Goal: Obtain resource: Download file/media

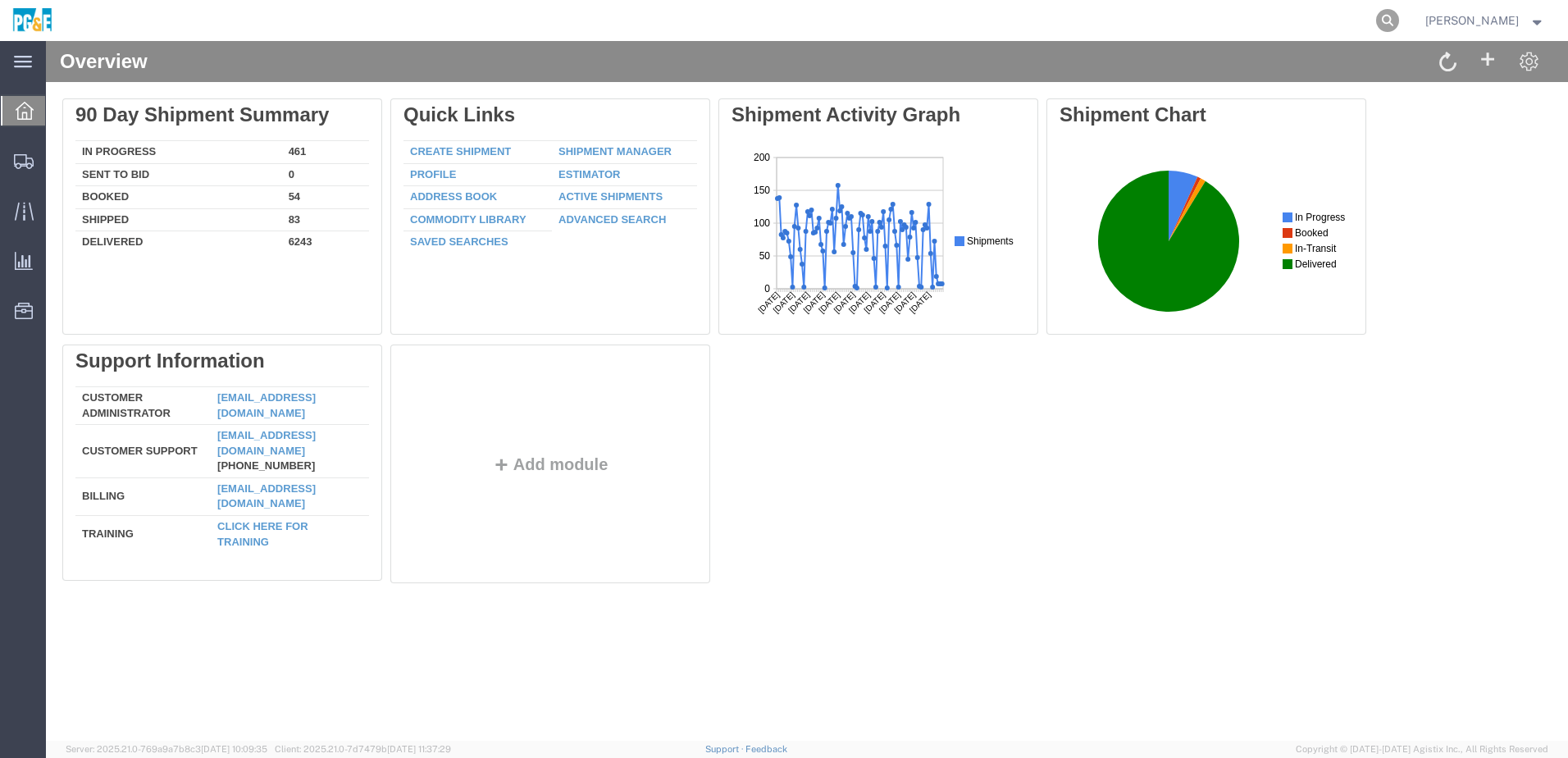
click at [1399, 20] on icon at bounding box center [1387, 20] width 23 height 23
paste input "56574230"
type input "56574230"
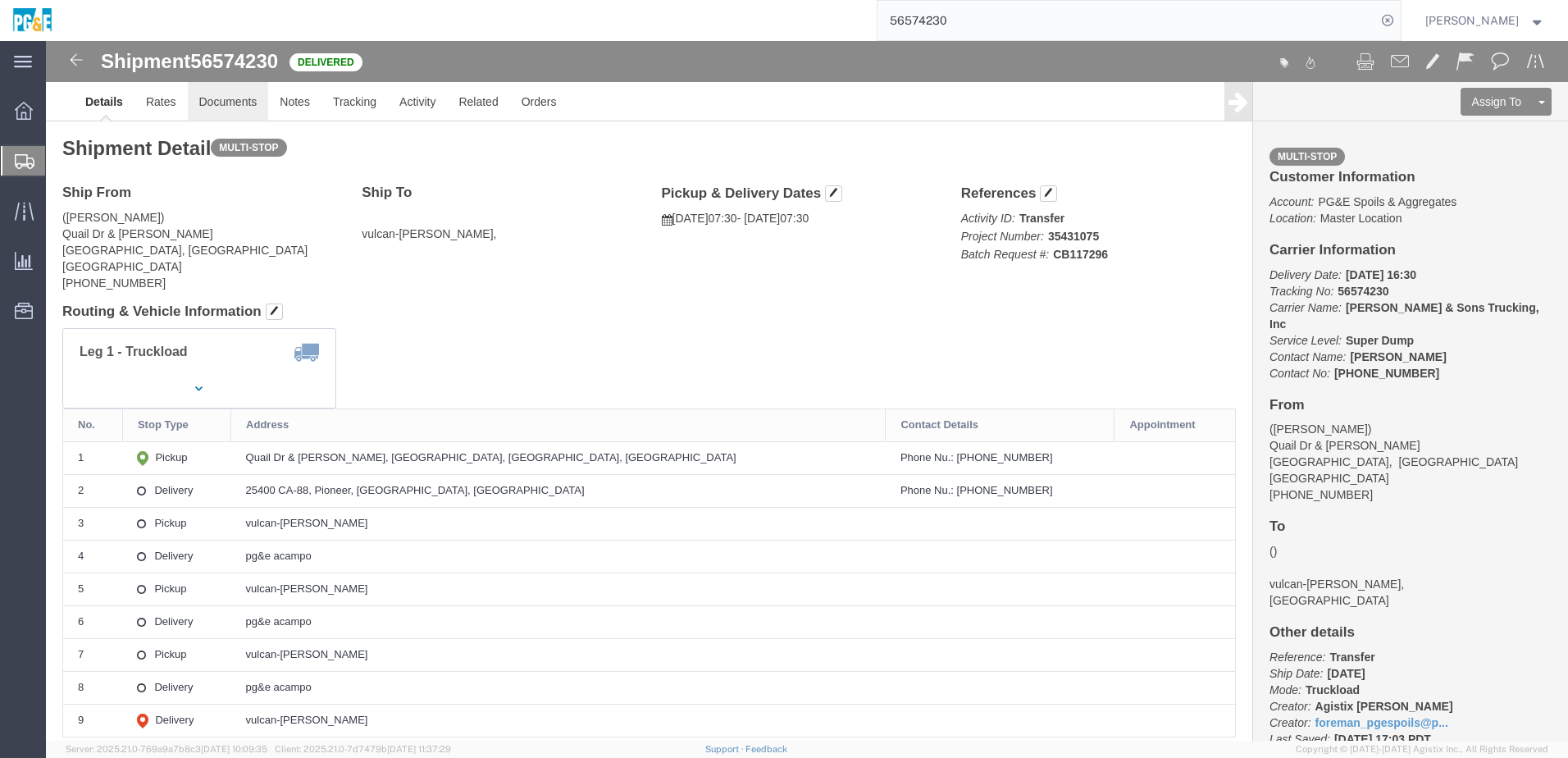
click link "Documents"
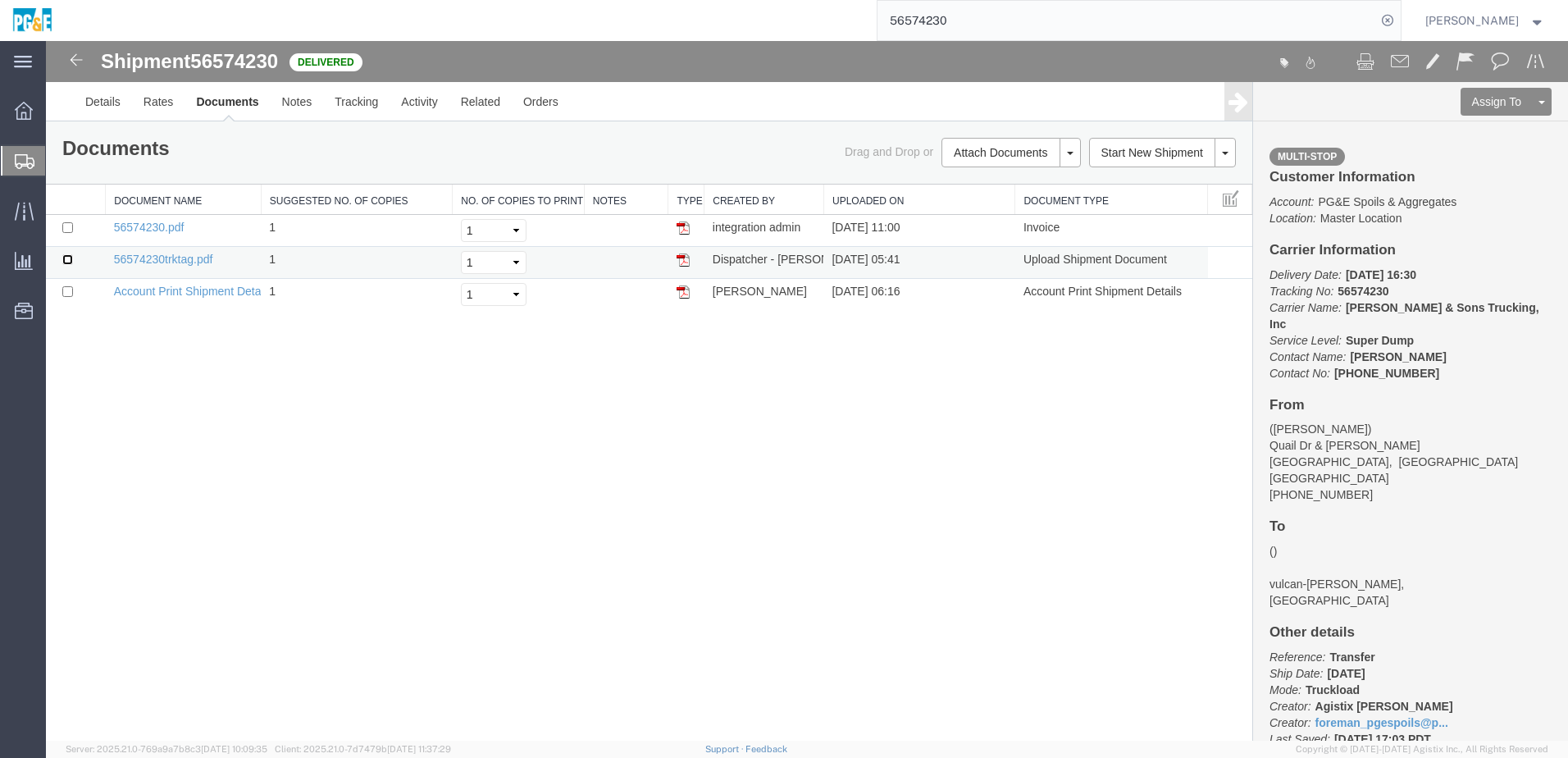
click at [65, 260] on input "checkbox" at bounding box center [67, 260] width 11 height 11
checkbox input "true"
click at [68, 228] on input "checkbox" at bounding box center [67, 228] width 11 height 11
checkbox input "true"
click at [988, 180] on link "Print Documents" at bounding box center [1009, 180] width 142 height 25
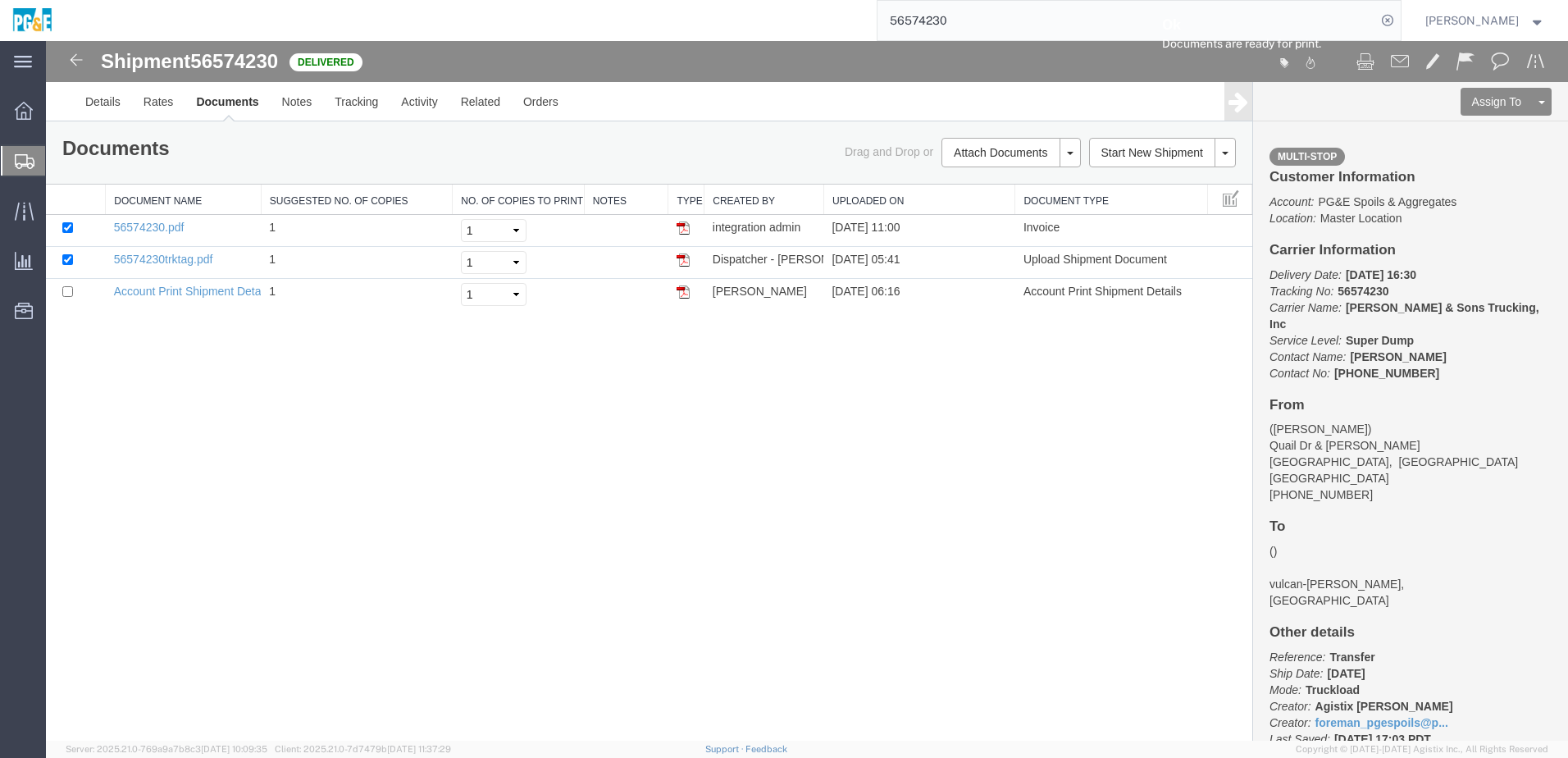
click at [991, 16] on input "56574230" at bounding box center [1127, 20] width 499 height 39
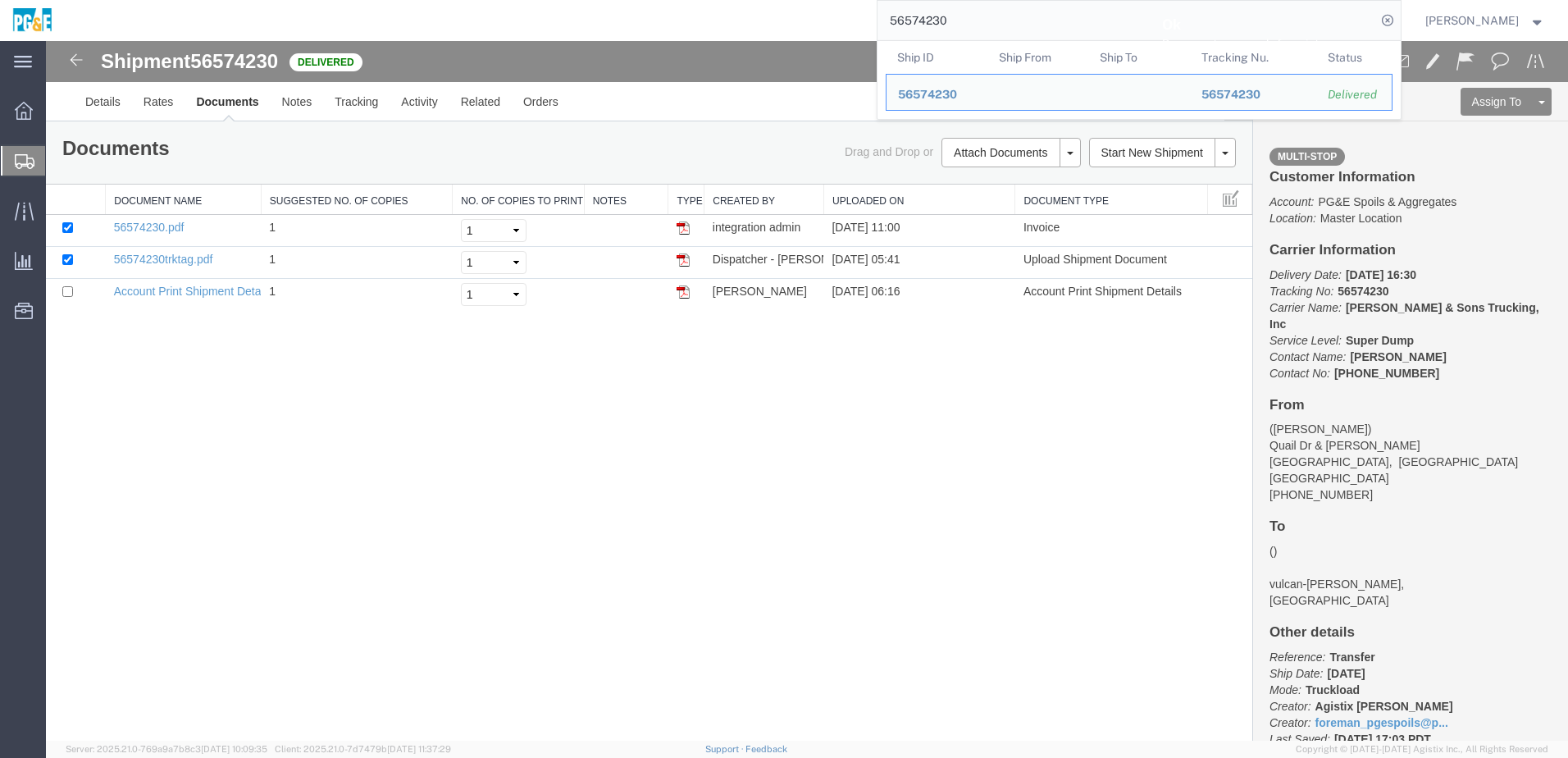
click at [937, 24] on input "56574230" at bounding box center [1127, 20] width 499 height 39
paste input "786758"
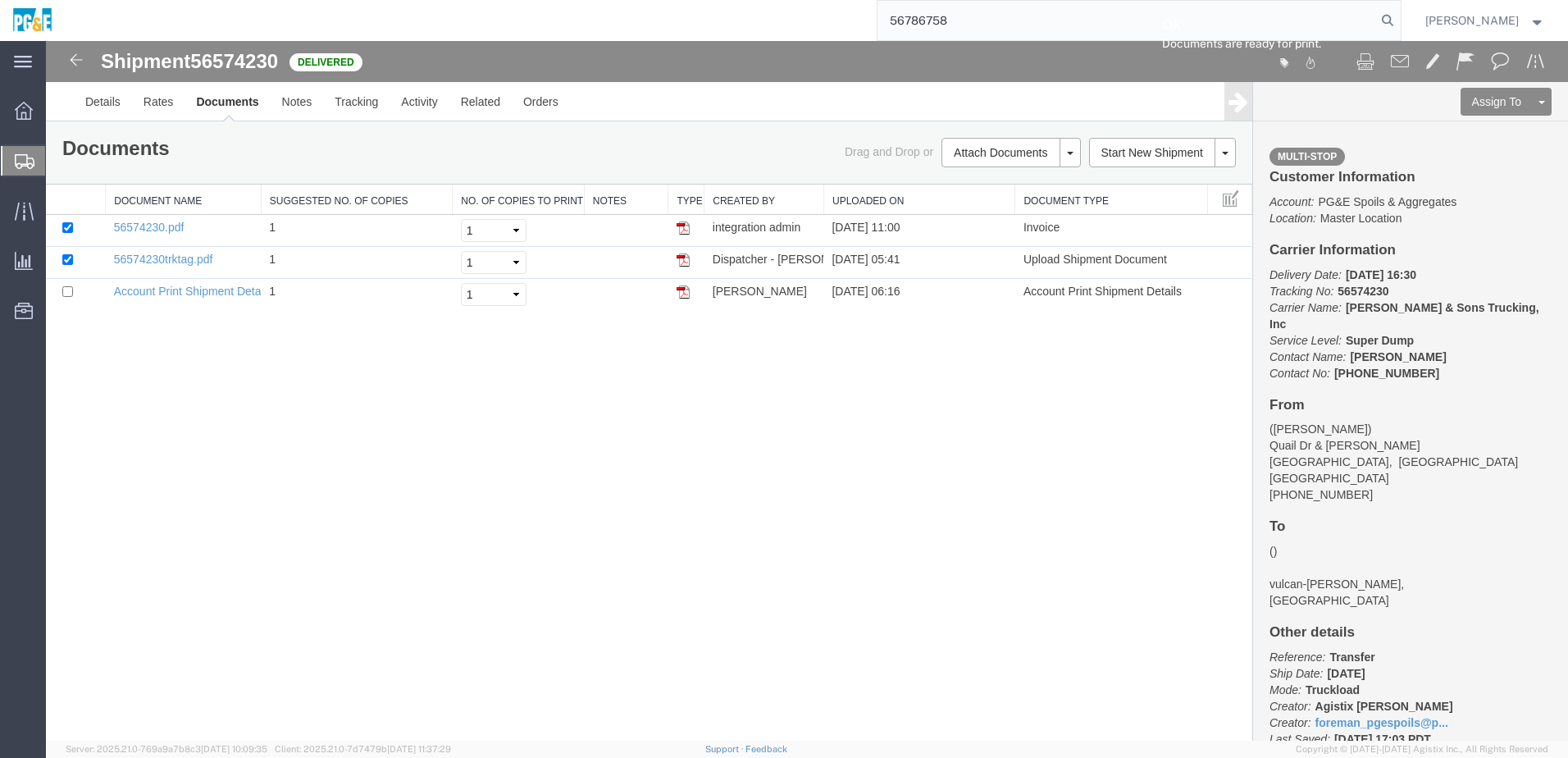
type input "56786758"
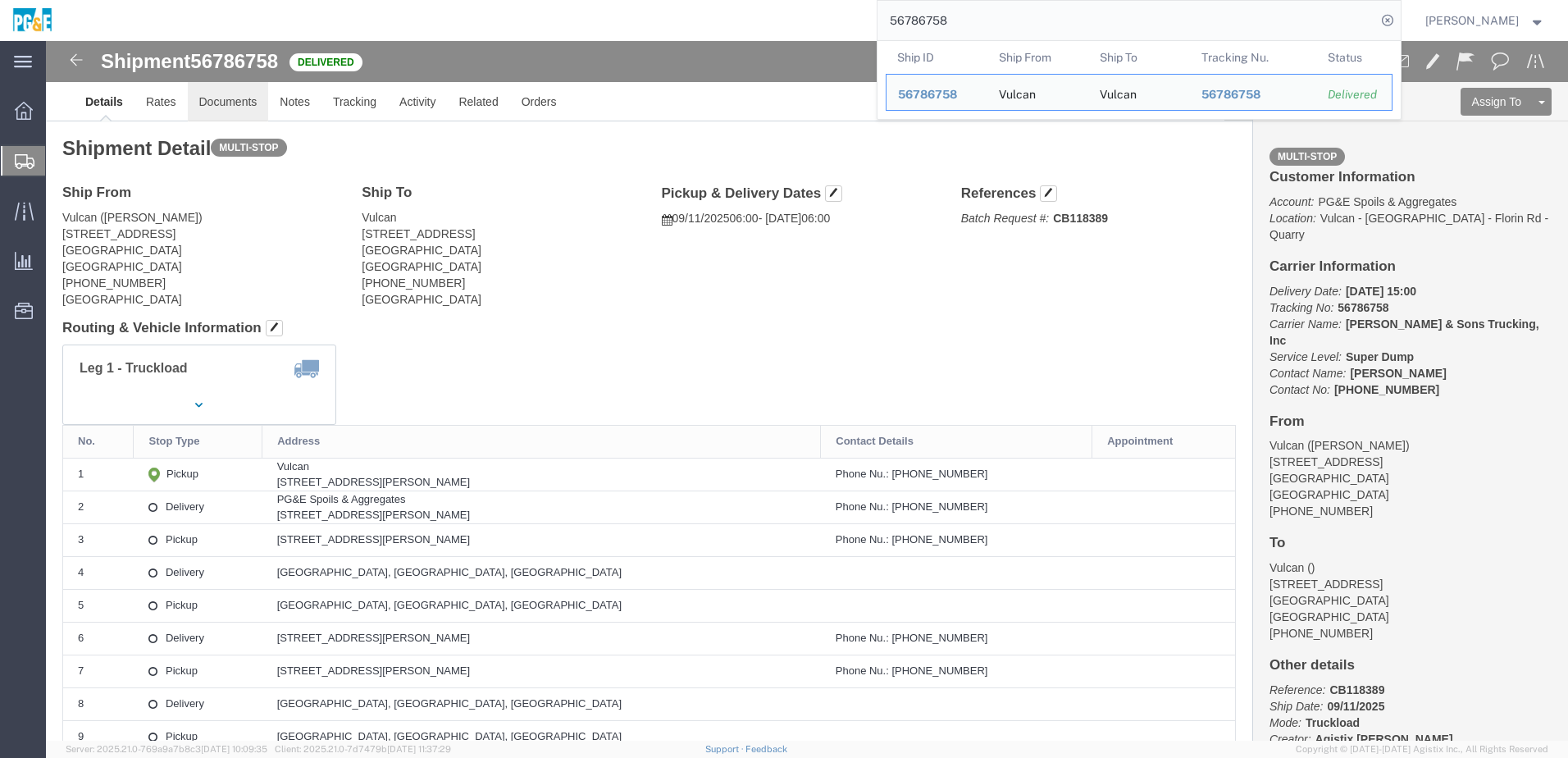
click link "Documents"
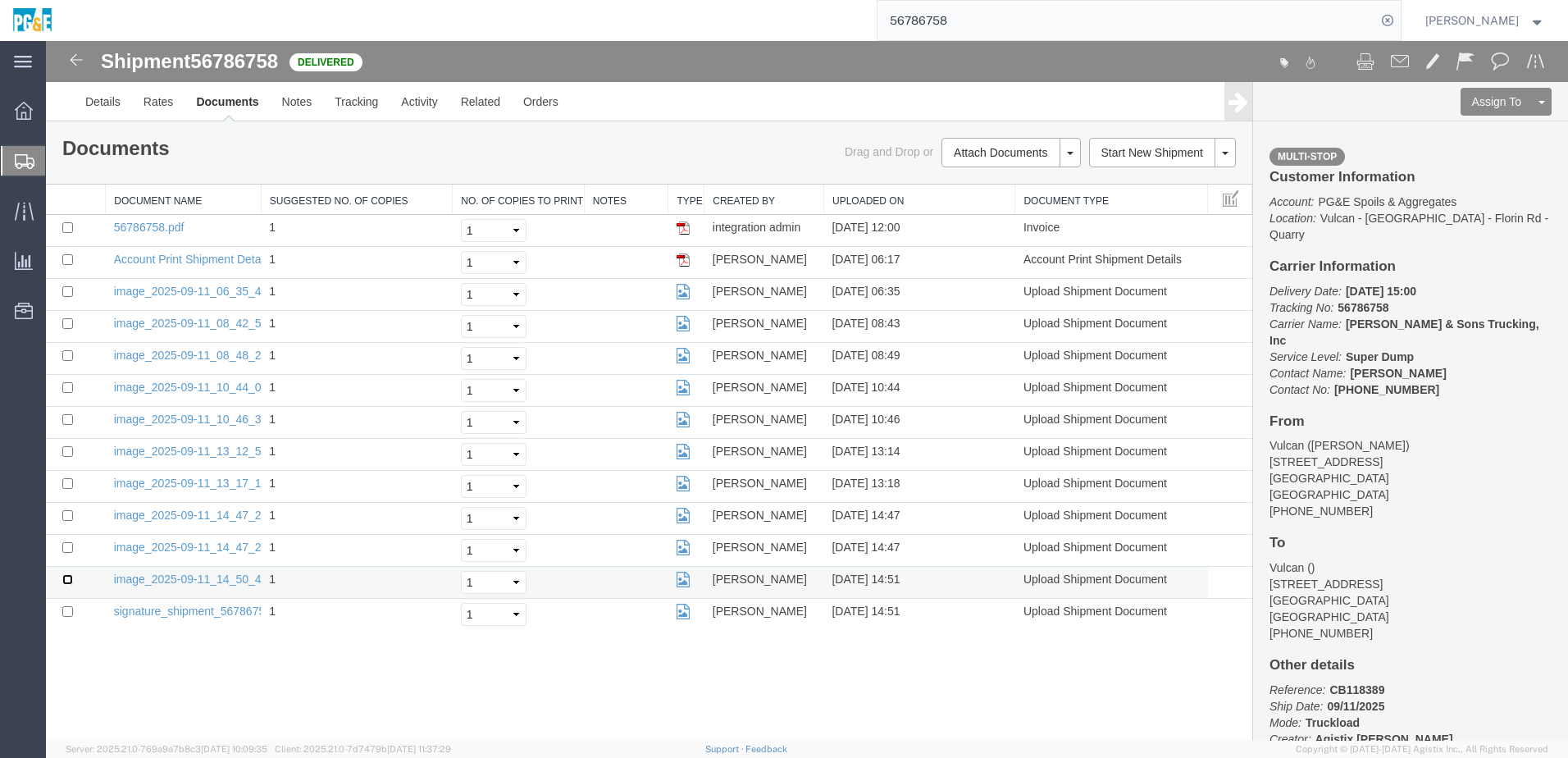
click at [63, 579] on input "checkbox" at bounding box center [67, 579] width 11 height 11
checkbox input "true"
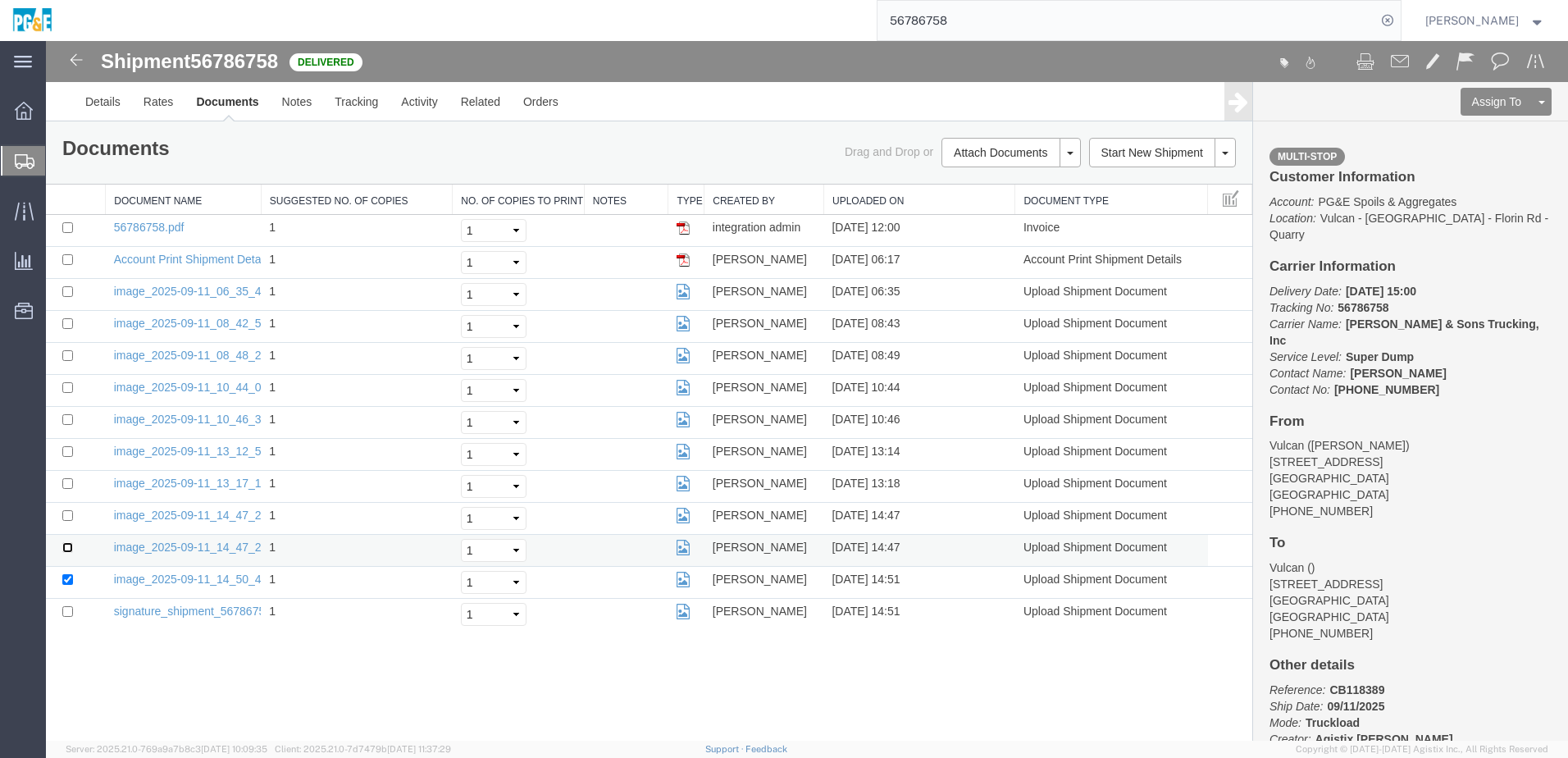
click at [67, 547] on input "checkbox" at bounding box center [67, 547] width 11 height 11
checkbox input "true"
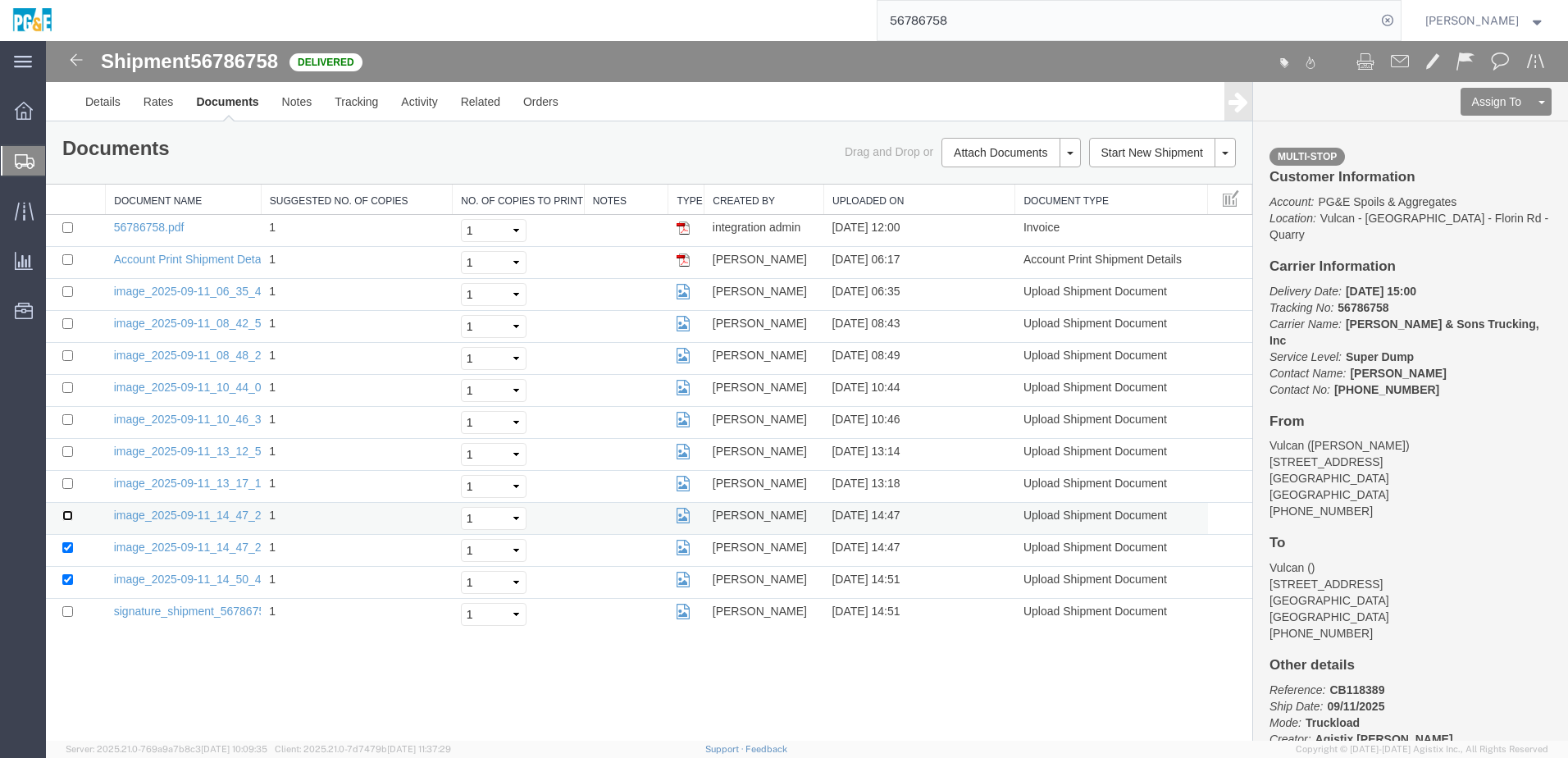
click at [67, 515] on input "checkbox" at bounding box center [67, 515] width 11 height 11
checkbox input "true"
click at [68, 489] on td at bounding box center [76, 486] width 60 height 32
click at [68, 483] on input "checkbox" at bounding box center [67, 483] width 11 height 11
checkbox input "true"
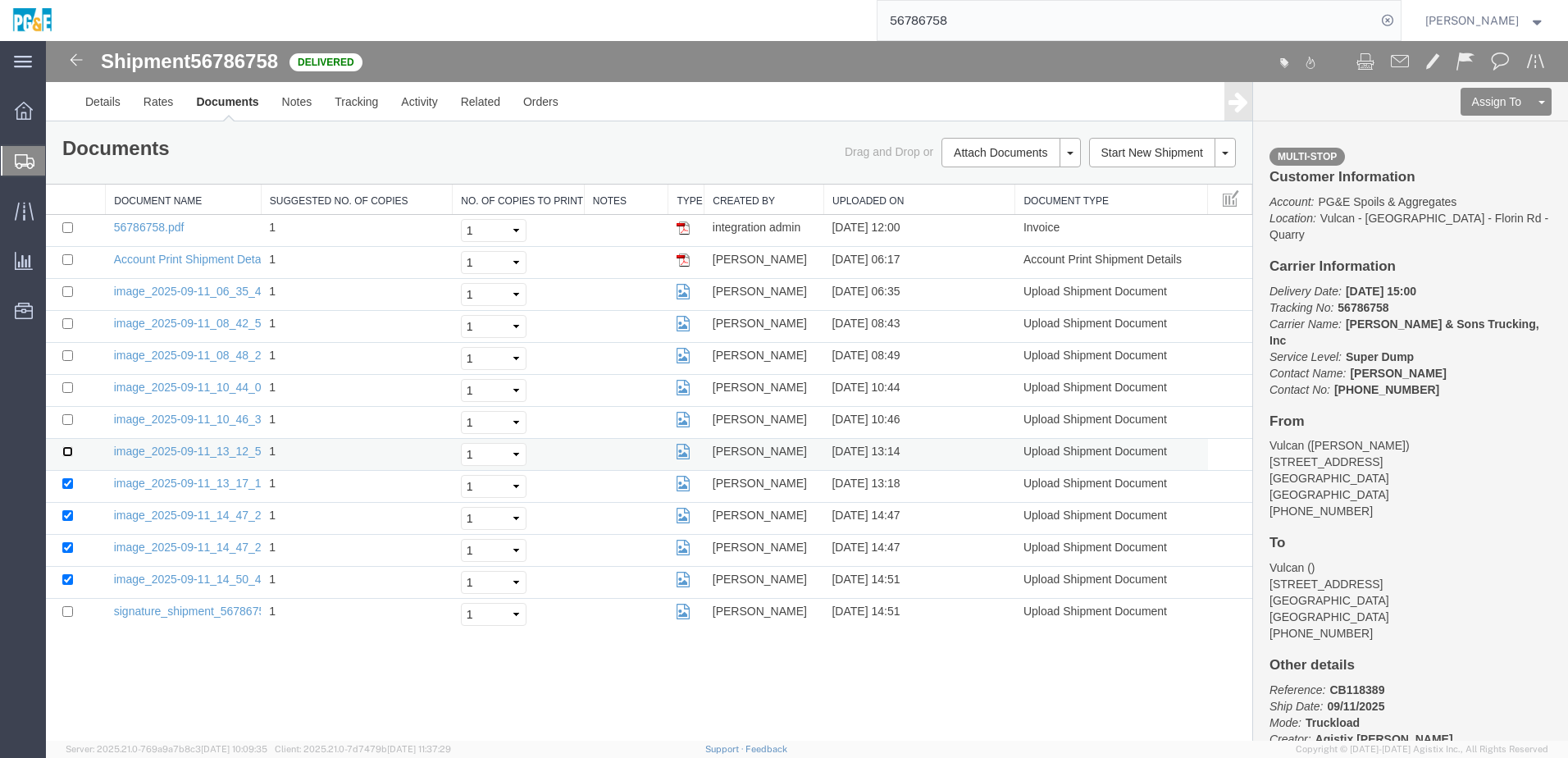
click at [69, 450] on input "checkbox" at bounding box center [67, 452] width 11 height 11
checkbox input "true"
click at [67, 416] on input "checkbox" at bounding box center [67, 420] width 11 height 11
checkbox input "true"
click at [67, 385] on input "checkbox" at bounding box center [67, 388] width 11 height 11
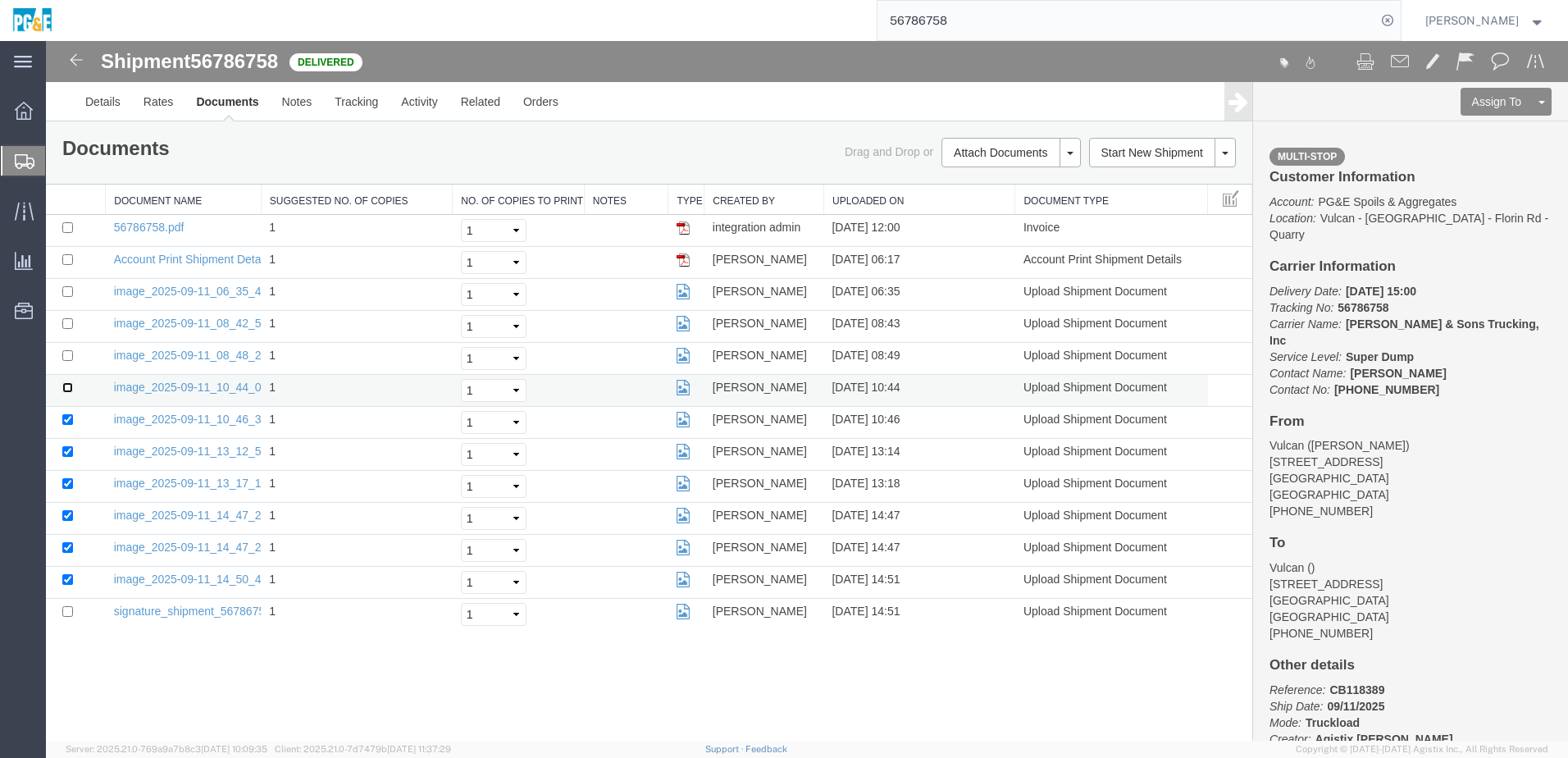
checkbox input "true"
click at [66, 352] on input "checkbox" at bounding box center [67, 356] width 11 height 11
checkbox input "true"
click at [67, 320] on input "checkbox" at bounding box center [67, 324] width 11 height 11
checkbox input "true"
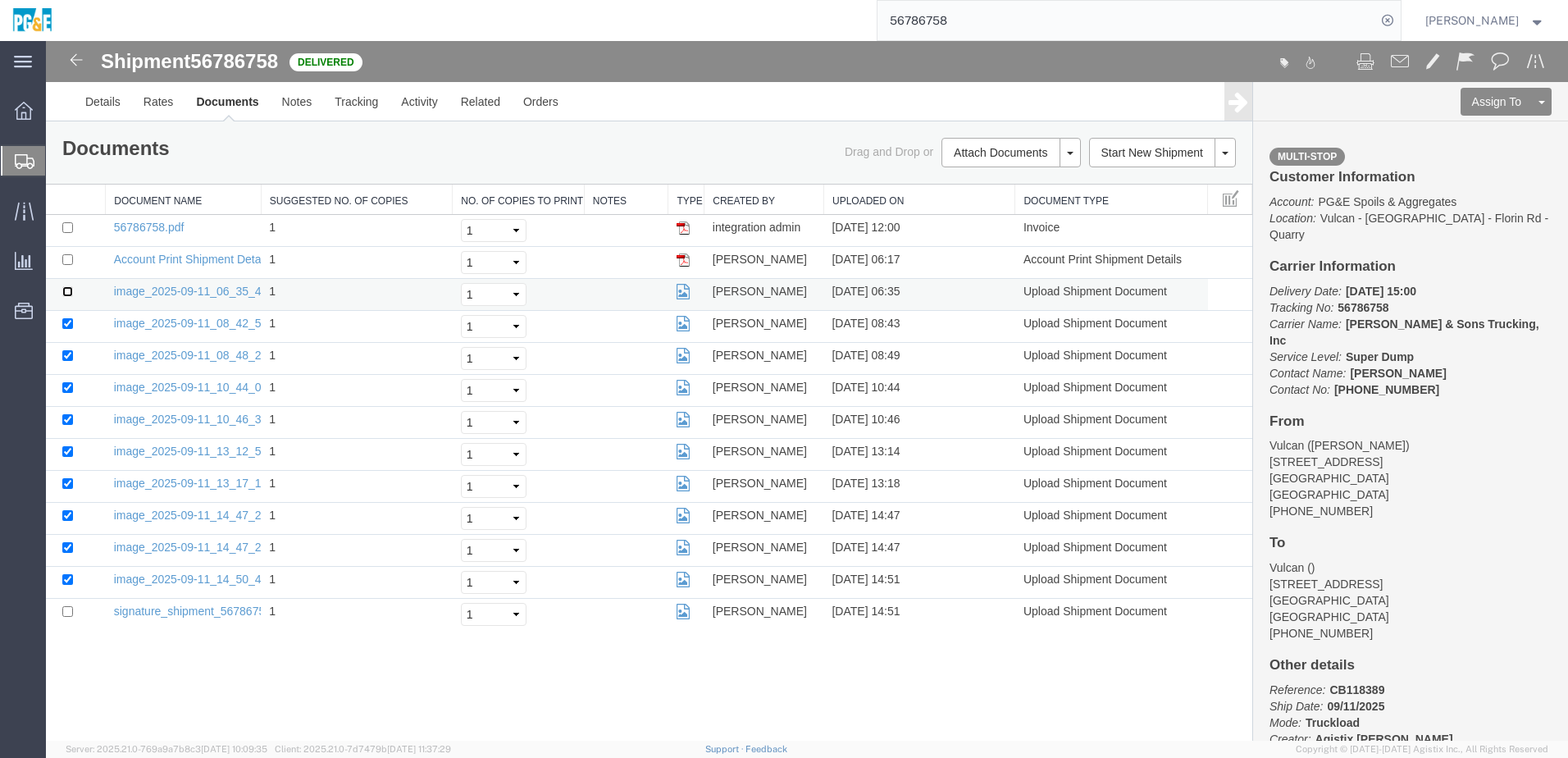
click at [69, 294] on input "checkbox" at bounding box center [67, 292] width 11 height 11
checkbox input "true"
click at [67, 224] on input "checkbox" at bounding box center [67, 228] width 11 height 11
checkbox input "true"
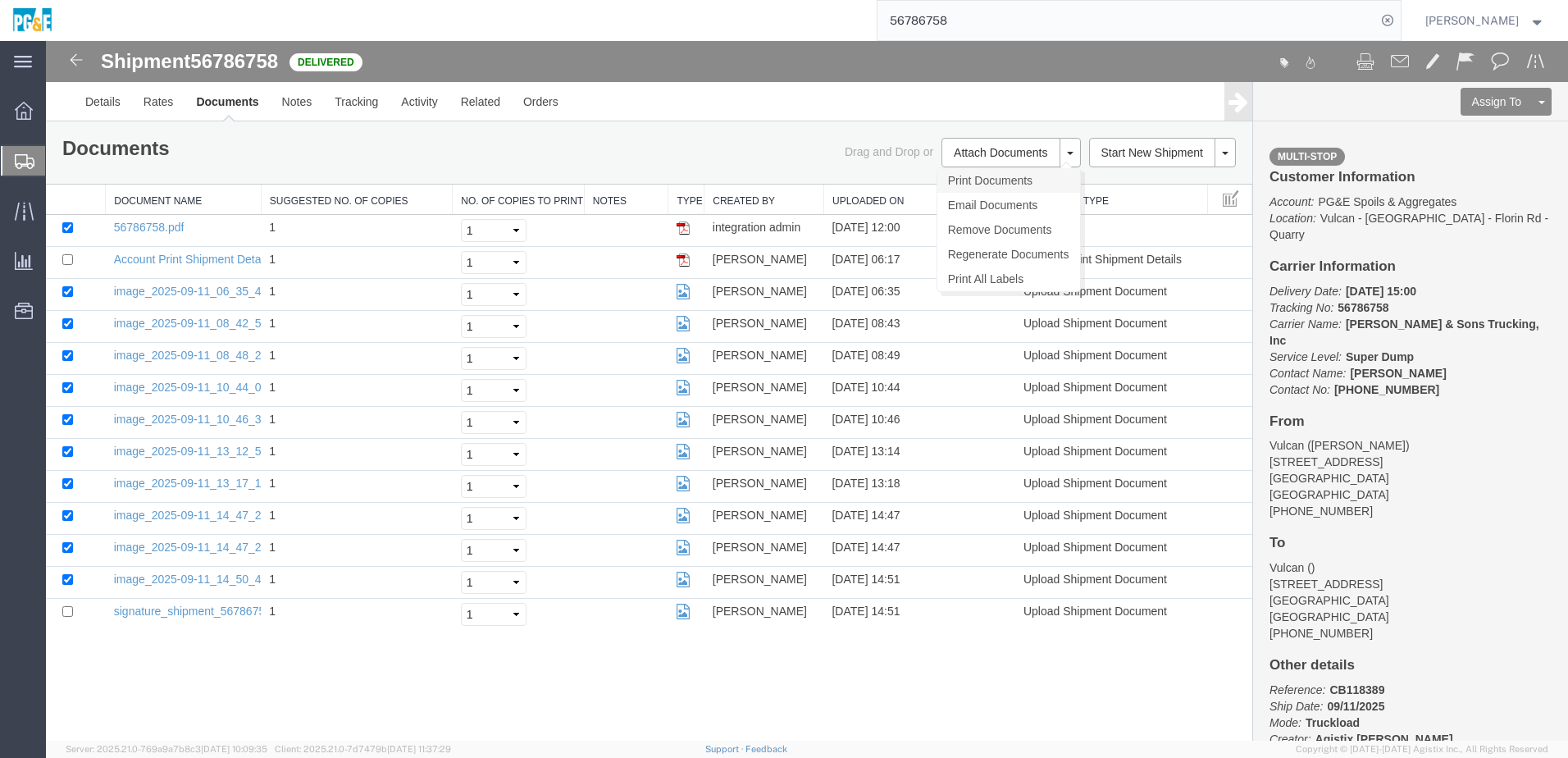
click at [1044, 179] on link "Print Documents" at bounding box center [1009, 180] width 142 height 25
